Goal: Find specific page/section: Find specific page/section

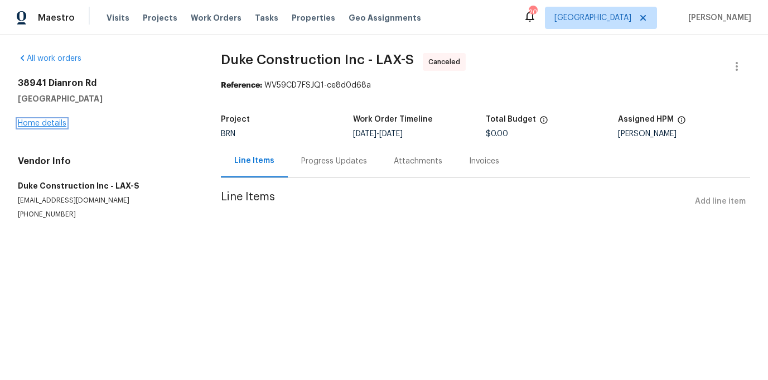
click at [54, 124] on link "Home details" at bounding box center [42, 123] width 49 height 8
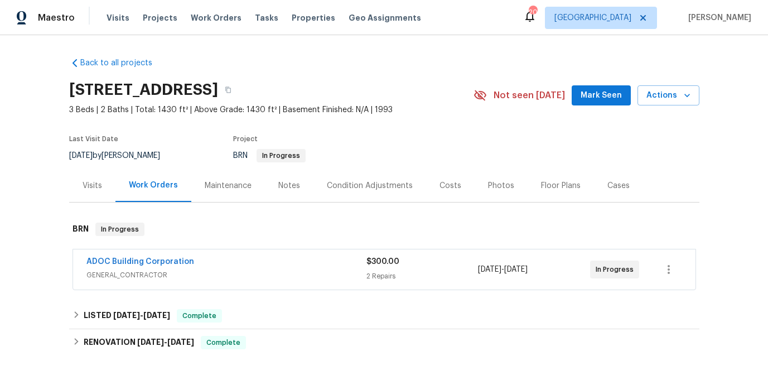
click at [167, 274] on span "GENERAL_CONTRACTOR" at bounding box center [226, 274] width 280 height 11
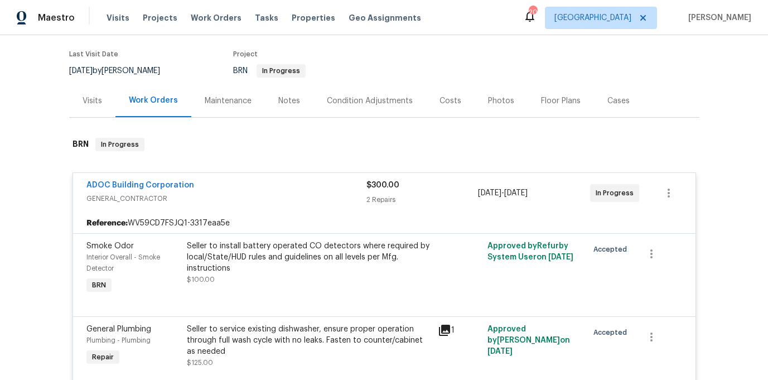
scroll to position [86, 0]
click at [157, 187] on link "ADOC Building Corporation" at bounding box center [140, 184] width 108 height 8
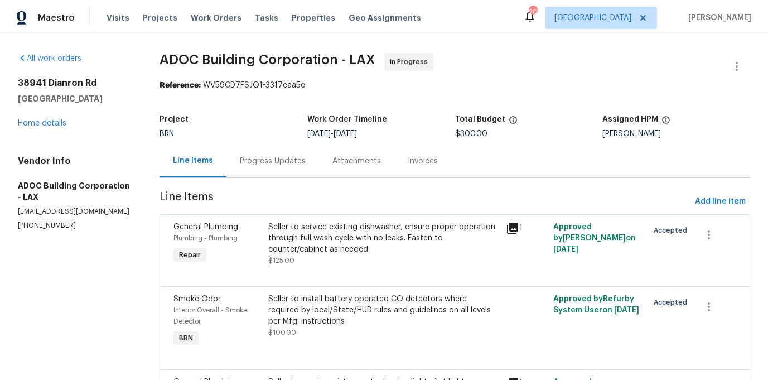
click at [261, 178] on div "Line Items Progress Updates Attachments Invoices" at bounding box center [455, 160] width 591 height 33
click at [258, 171] on div "Progress Updates" at bounding box center [273, 160] width 93 height 33
